Goal: Find specific page/section: Find specific page/section

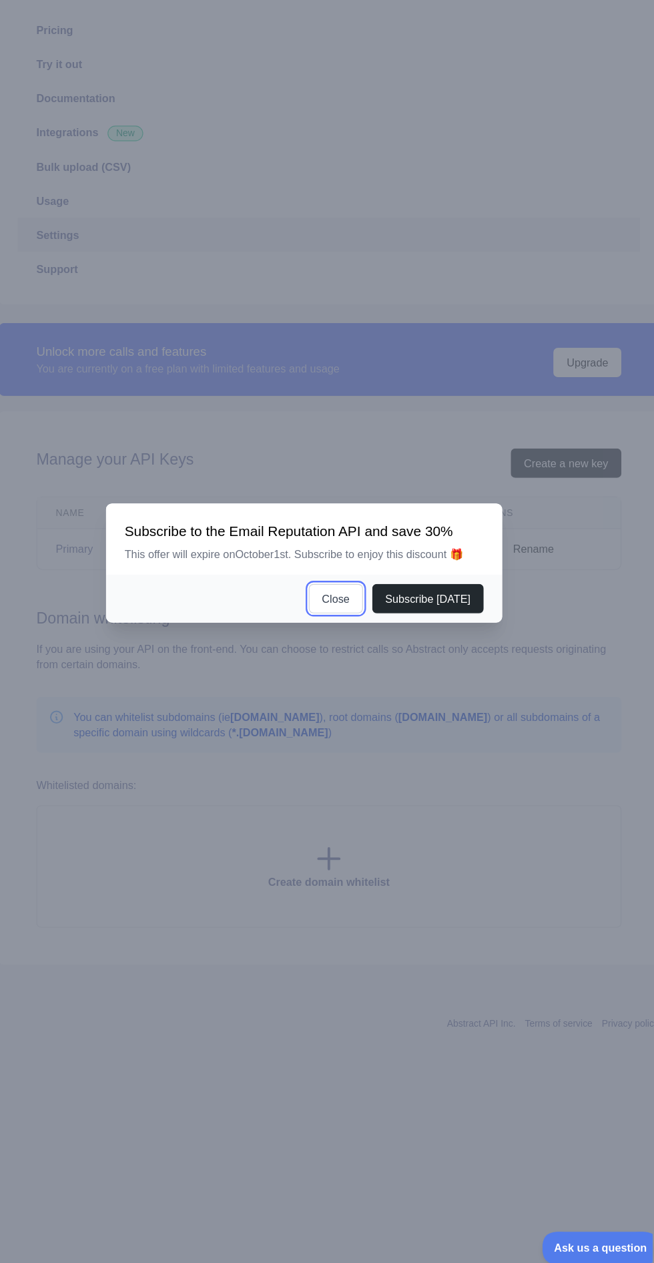
click at [360, 675] on button "Close" at bounding box center [354, 661] width 47 height 25
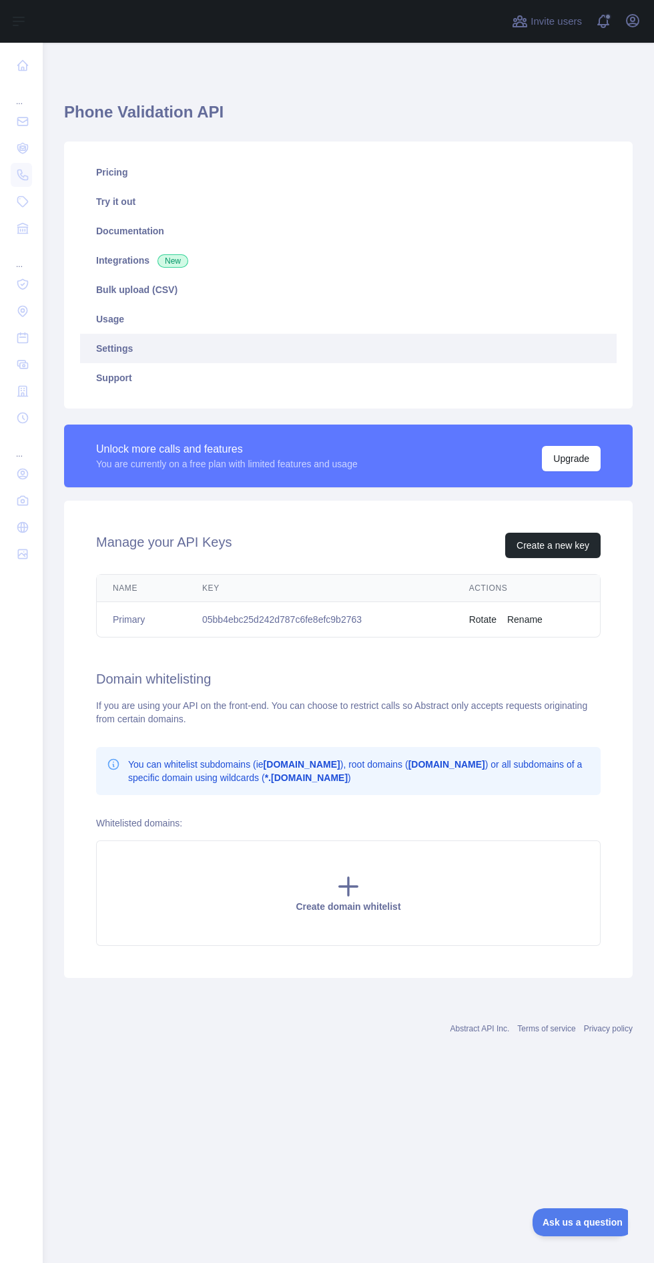
scroll to position [5, 0]
click at [25, 1029] on nav "... ... ..." at bounding box center [21, 642] width 21 height 1199
click at [262, 1068] on div "Phone Validation API Pricing Try it out Documentation Integrations New Bulk upl…" at bounding box center [348, 560] width 611 height 1034
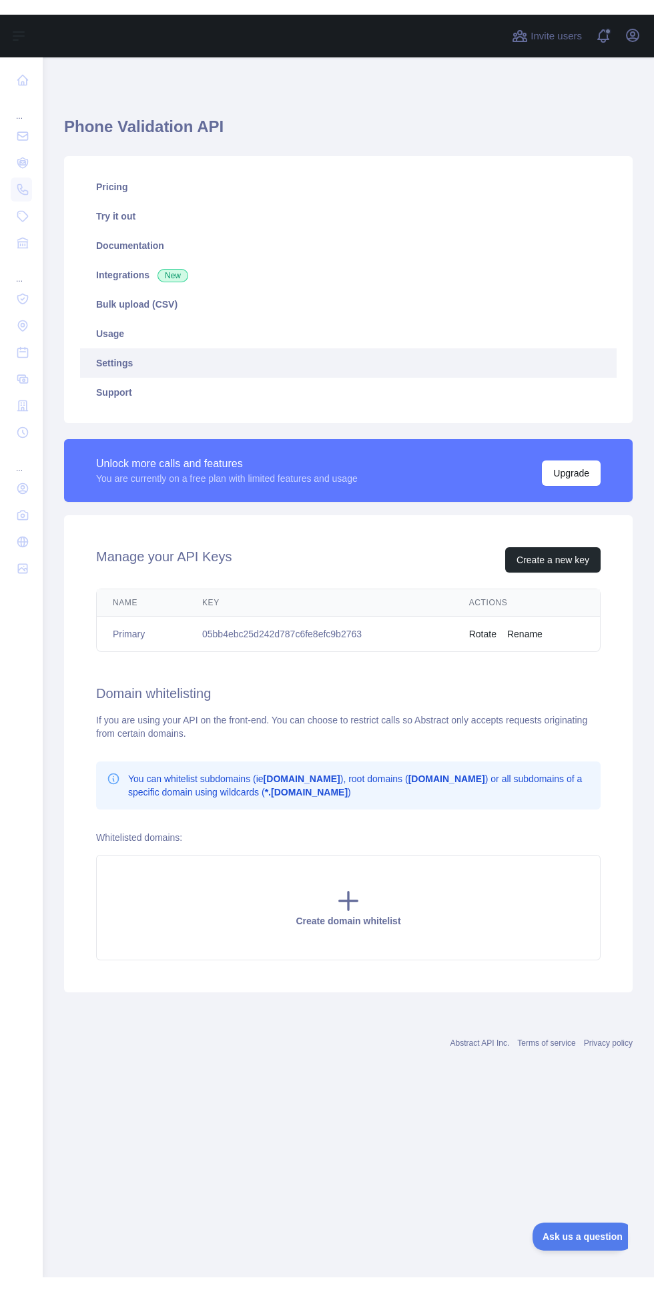
scroll to position [0, 0]
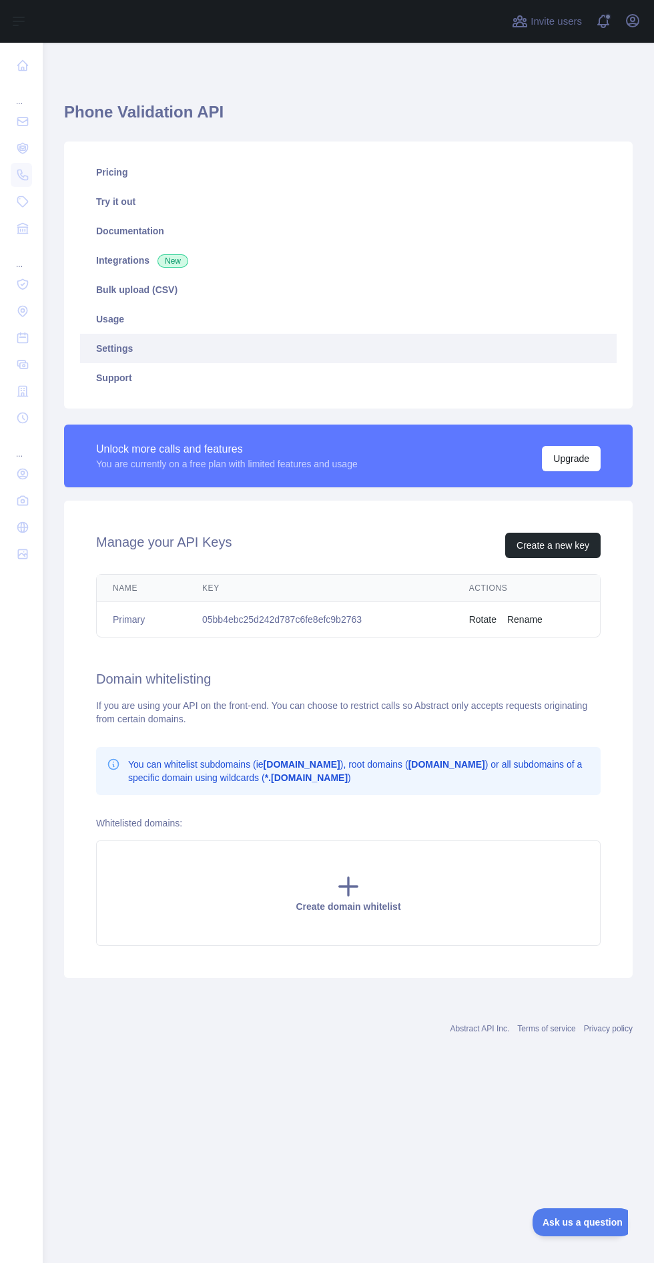
click at [35, 782] on div "... ... ..." at bounding box center [21, 626] width 43 height 1252
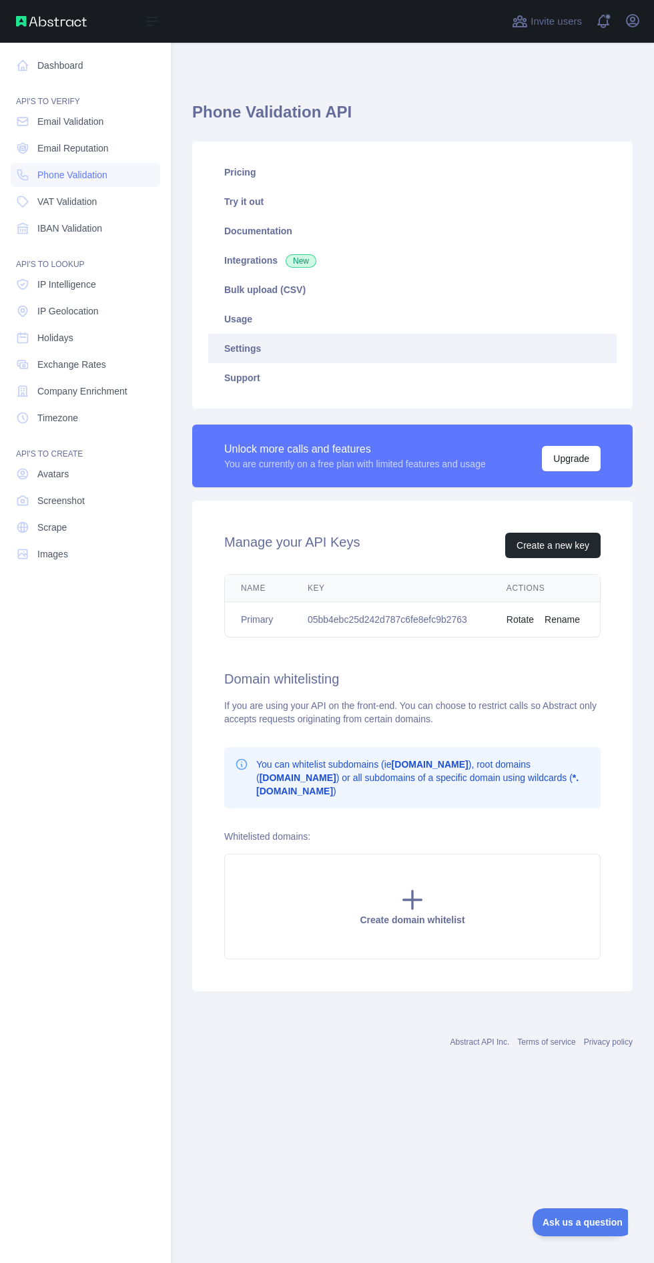
click at [17, 760] on nav "Dashboard API'S TO VERIFY Email Validation Email Reputation Phone Validation VA…" at bounding box center [86, 642] width 150 height 1199
click at [92, 114] on link "Email Validation" at bounding box center [86, 121] width 150 height 24
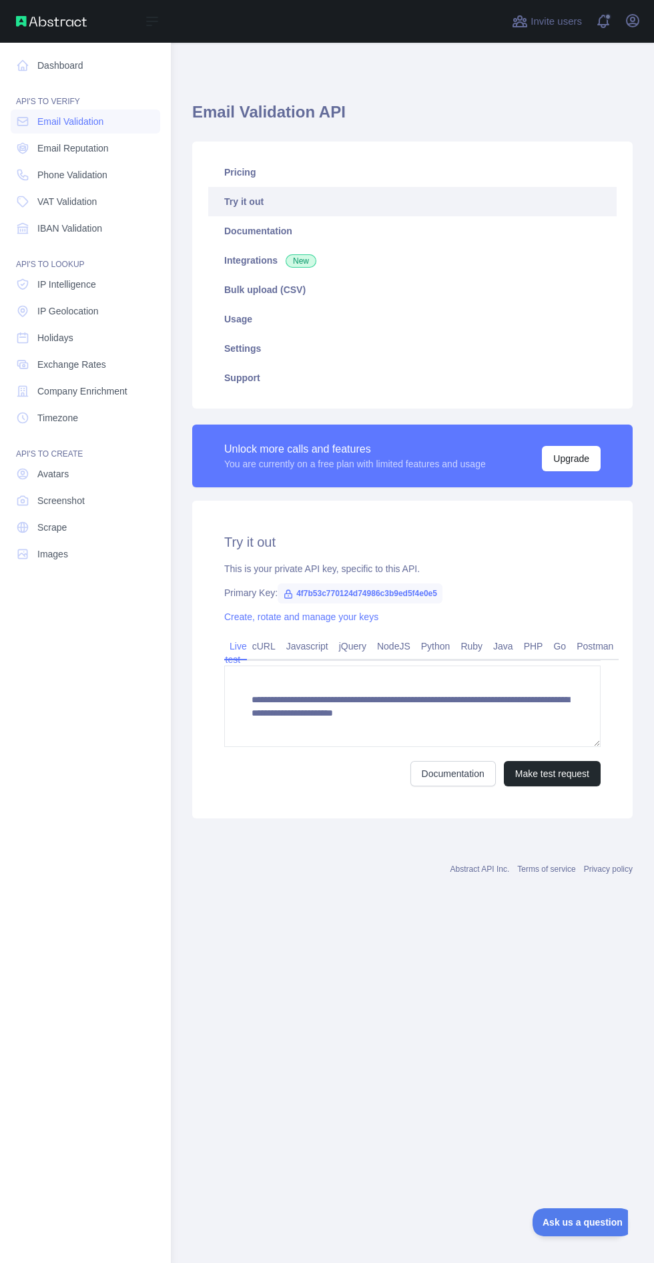
click at [107, 183] on link "Phone Validation" at bounding box center [86, 175] width 150 height 24
